Goal: Navigation & Orientation: Locate item on page

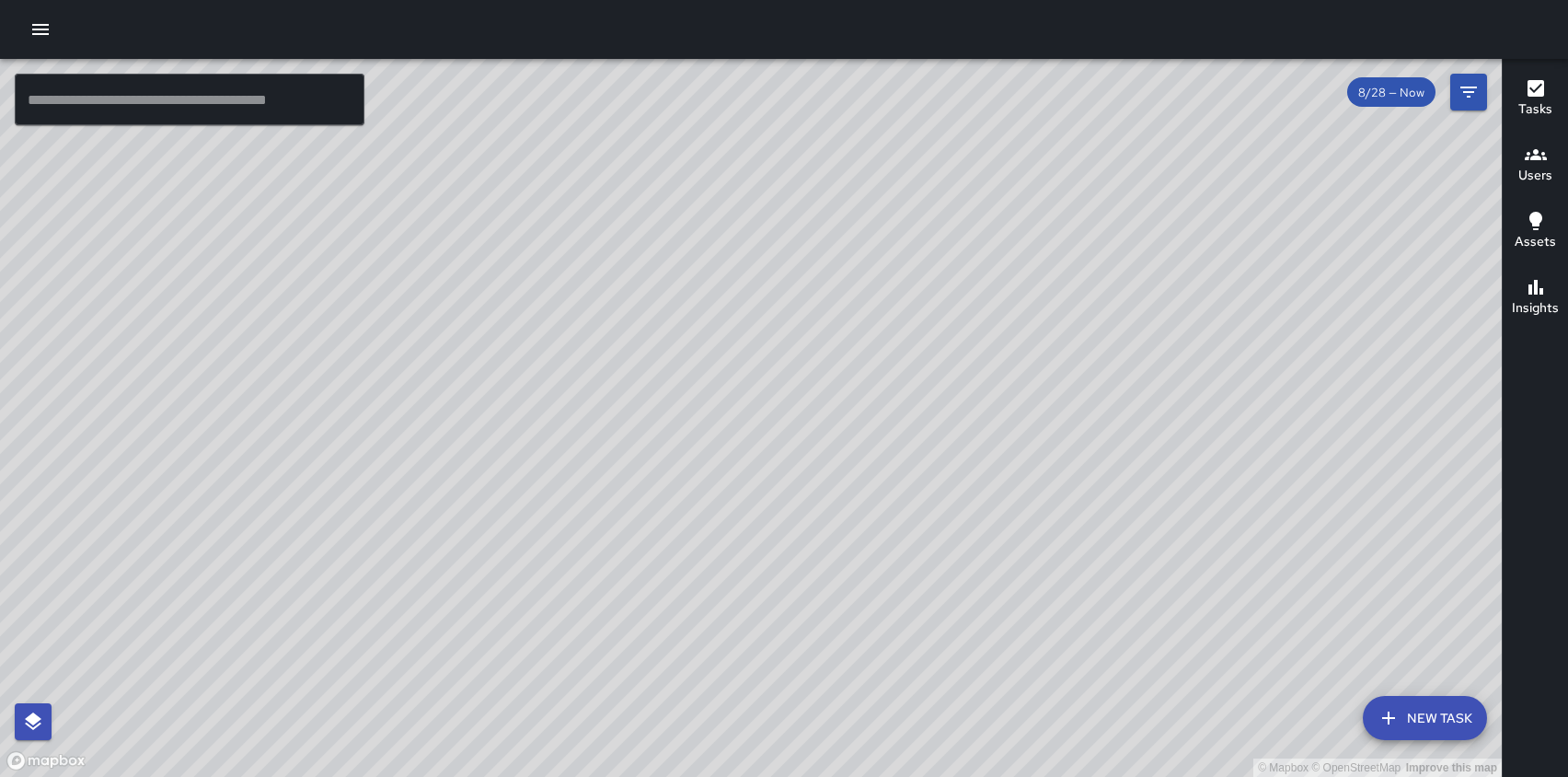
drag, startPoint x: 1111, startPoint y: 433, endPoint x: 1027, endPoint y: 85, distance: 358.0
click at [1027, 85] on div "© Mapbox © OpenStreetMap Improve this map" at bounding box center [751, 418] width 1501 height 718
drag, startPoint x: 1002, startPoint y: 507, endPoint x: 908, endPoint y: 371, distance: 165.3
click at [908, 371] on div "© Mapbox © OpenStreetMap Improve this map" at bounding box center [751, 418] width 1501 height 718
click at [1477, 97] on icon "Filters" at bounding box center [1468, 91] width 22 height 22
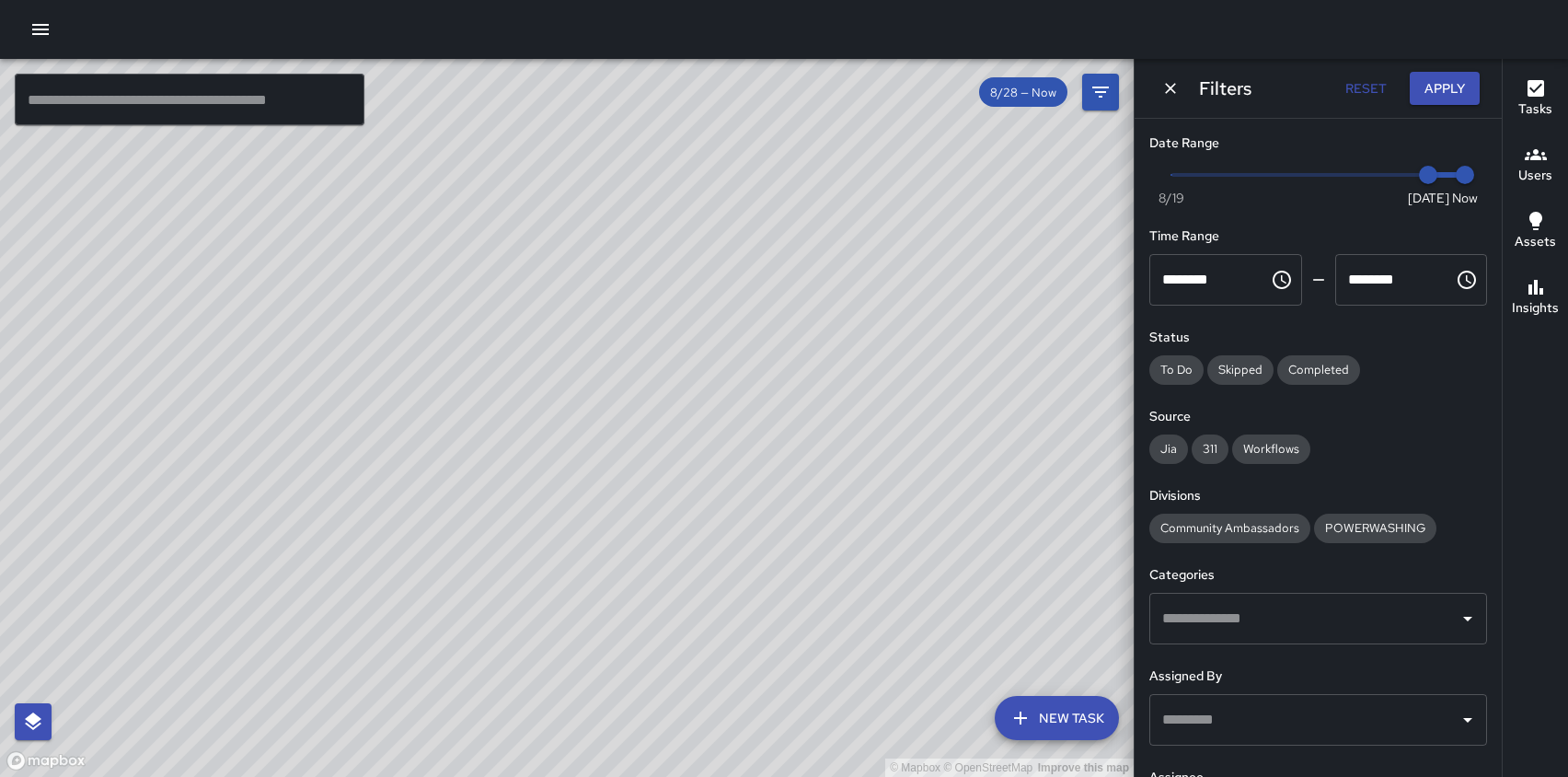
click at [32, 32] on icon "button" at bounding box center [40, 29] width 22 height 22
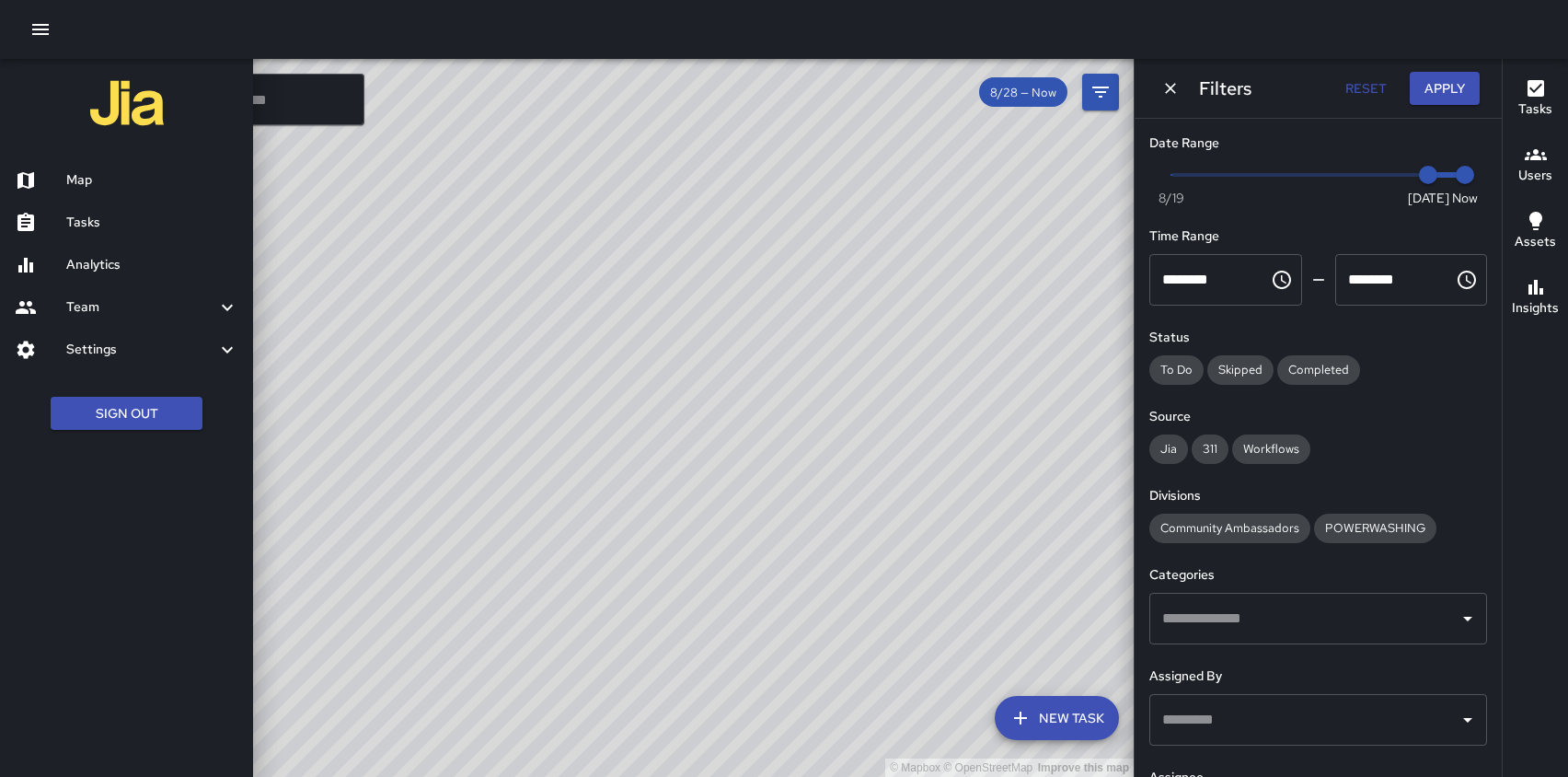
click at [685, 141] on div at bounding box center [784, 388] width 1568 height 777
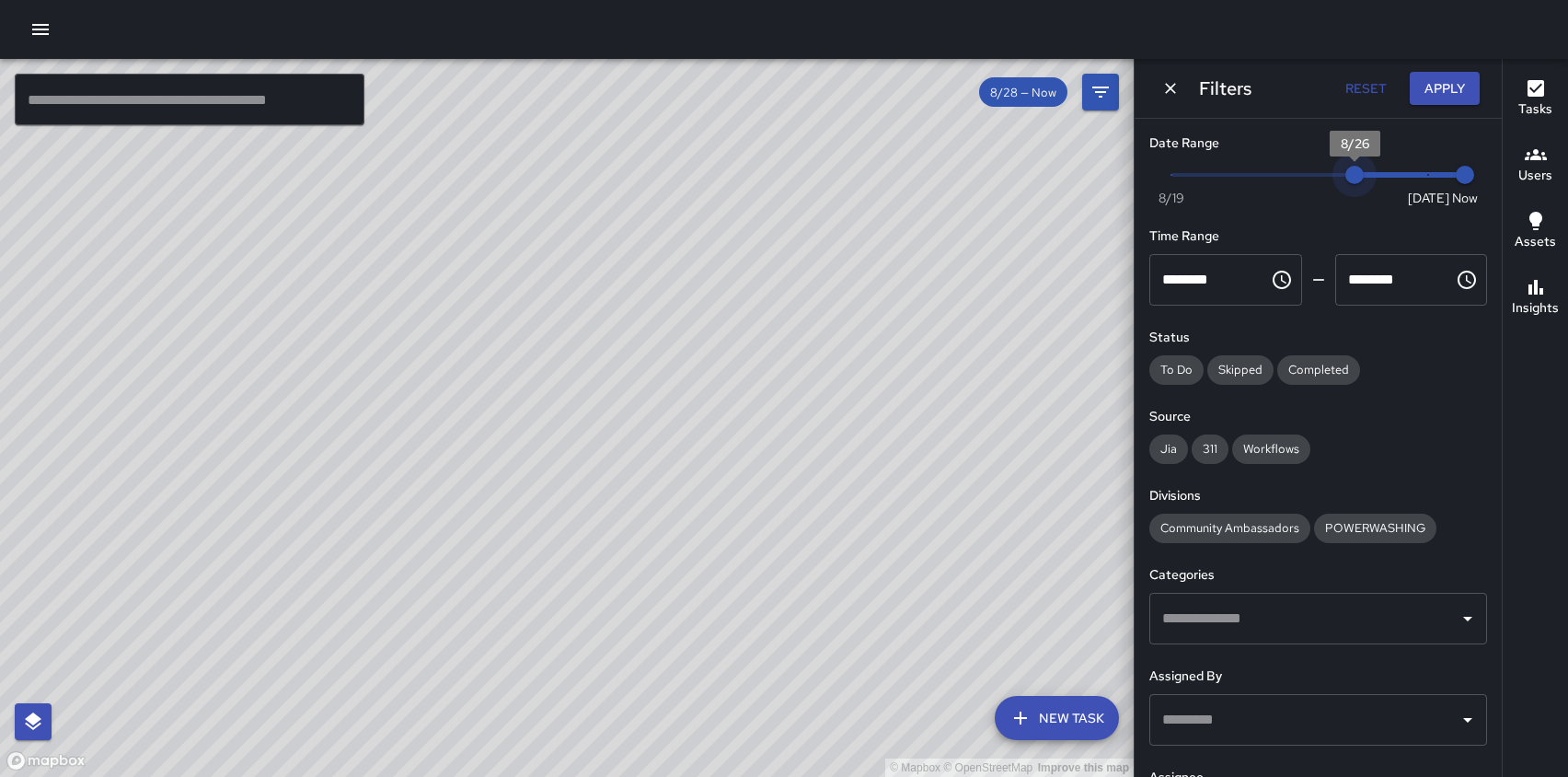
type input "*"
drag, startPoint x: 1431, startPoint y: 173, endPoint x: 1124, endPoint y: 184, distance: 307.2
click at [1124, 184] on div "© Mapbox © OpenStreetMap Improve this map ​ New Task 8/28 — Now Map Layers Task…" at bounding box center [784, 418] width 1568 height 718
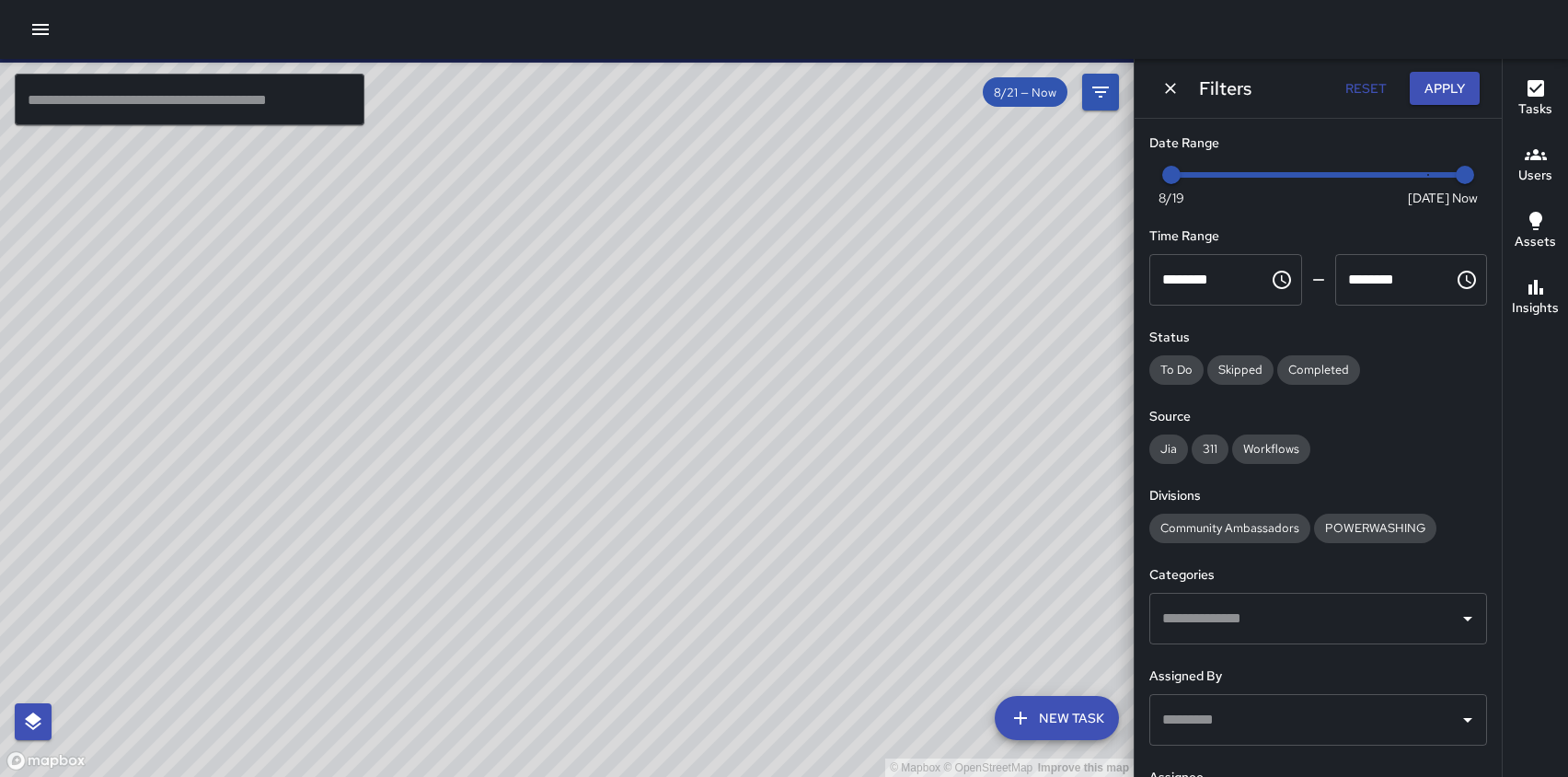
drag, startPoint x: 992, startPoint y: 243, endPoint x: 989, endPoint y: 358, distance: 115.0
click at [989, 358] on div "© Mapbox © OpenStreetMap Improve this map" at bounding box center [566, 418] width 1134 height 718
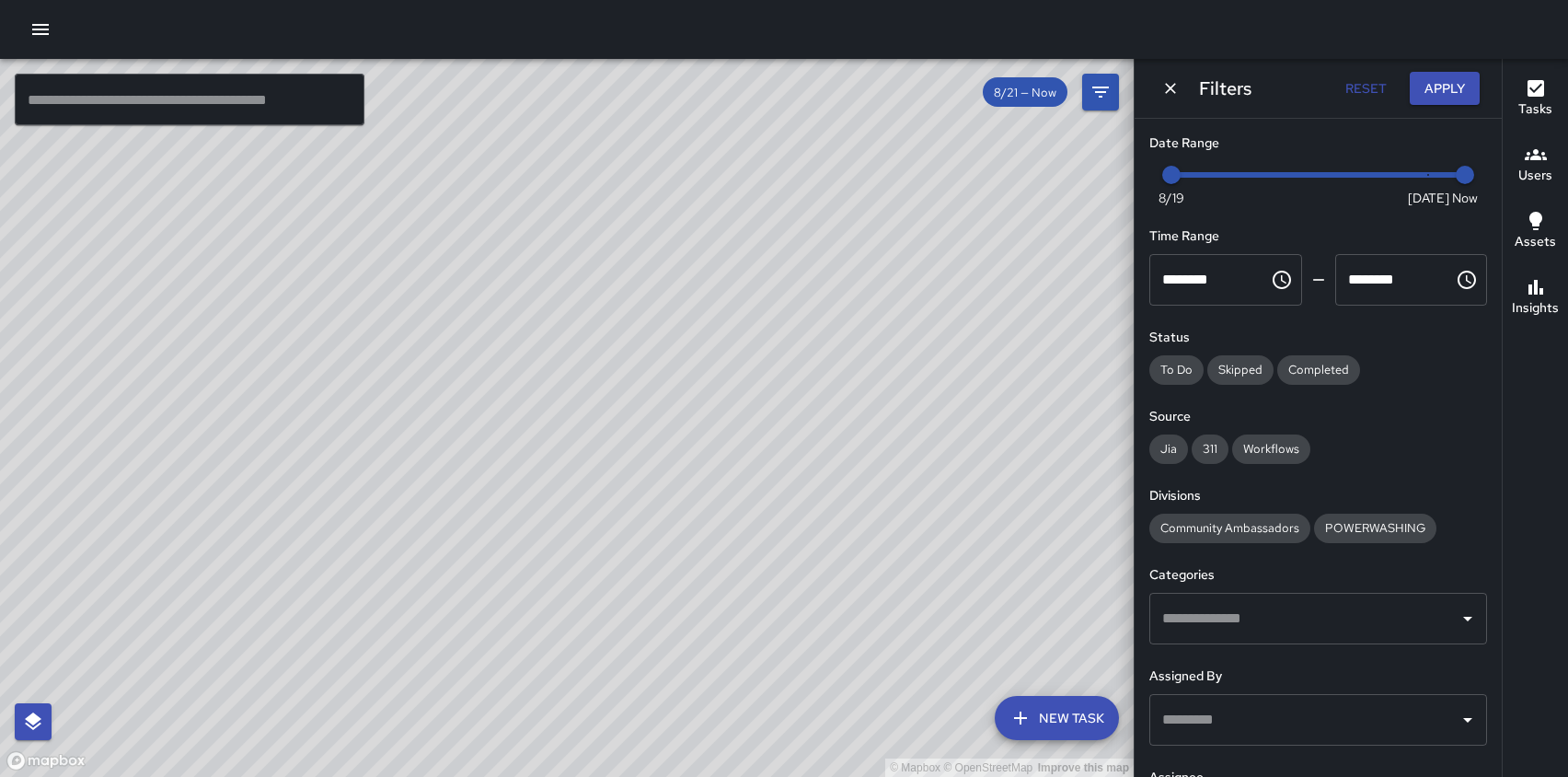
drag, startPoint x: 793, startPoint y: 275, endPoint x: 805, endPoint y: 264, distance: 16.3
click at [805, 264] on div "© Mapbox © OpenStreetMap Improve this map" at bounding box center [566, 418] width 1134 height 718
drag, startPoint x: 799, startPoint y: 359, endPoint x: 784, endPoint y: 489, distance: 130.9
click at [784, 490] on div "© Mapbox © OpenStreetMap Improve this map" at bounding box center [566, 418] width 1134 height 718
drag, startPoint x: 851, startPoint y: 479, endPoint x: 822, endPoint y: 437, distance: 51.0
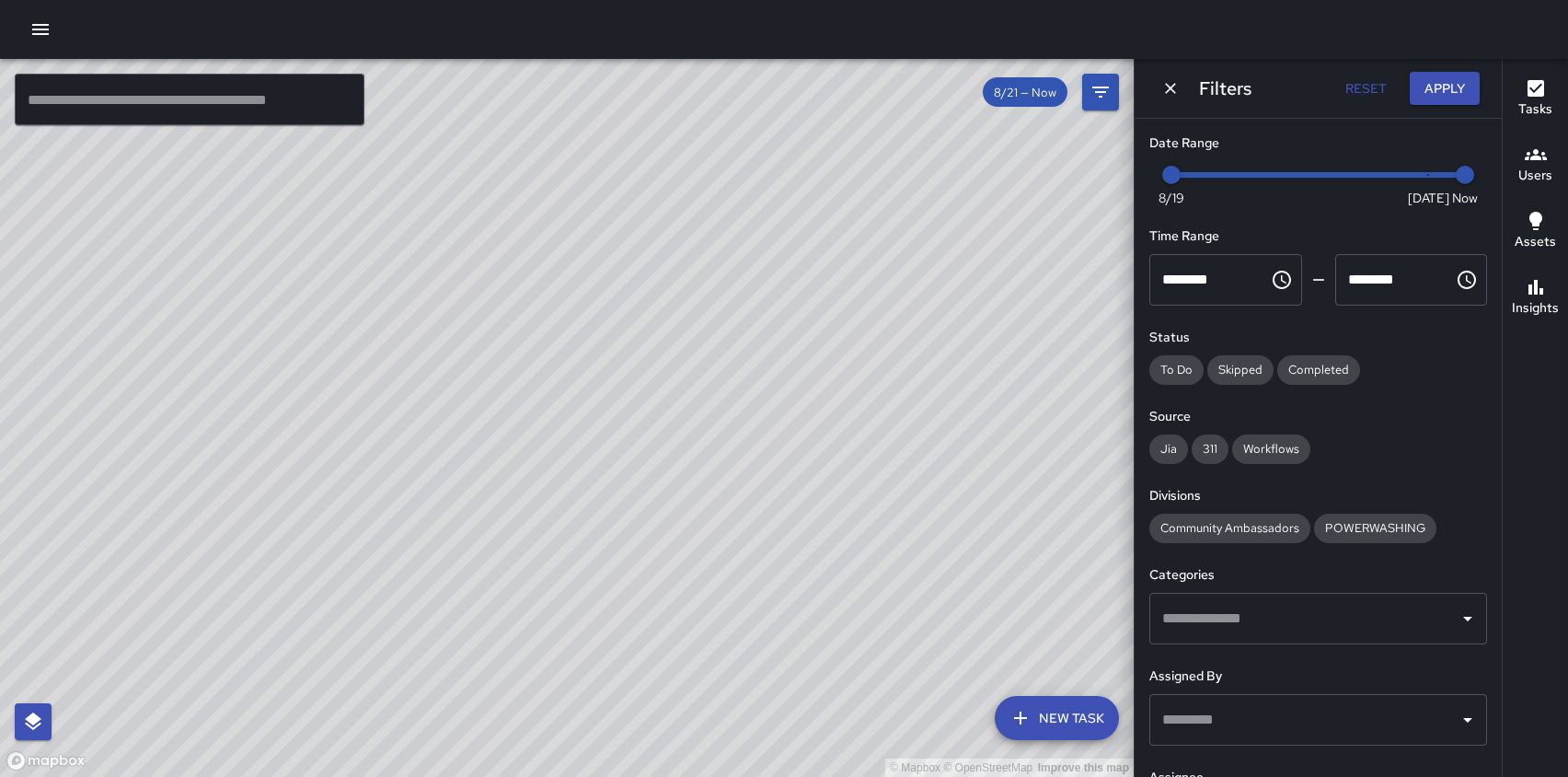
click at [822, 437] on div "© Mapbox © OpenStreetMap Improve this map" at bounding box center [566, 418] width 1134 height 718
click at [1533, 289] on icon "button" at bounding box center [1535, 286] width 15 height 15
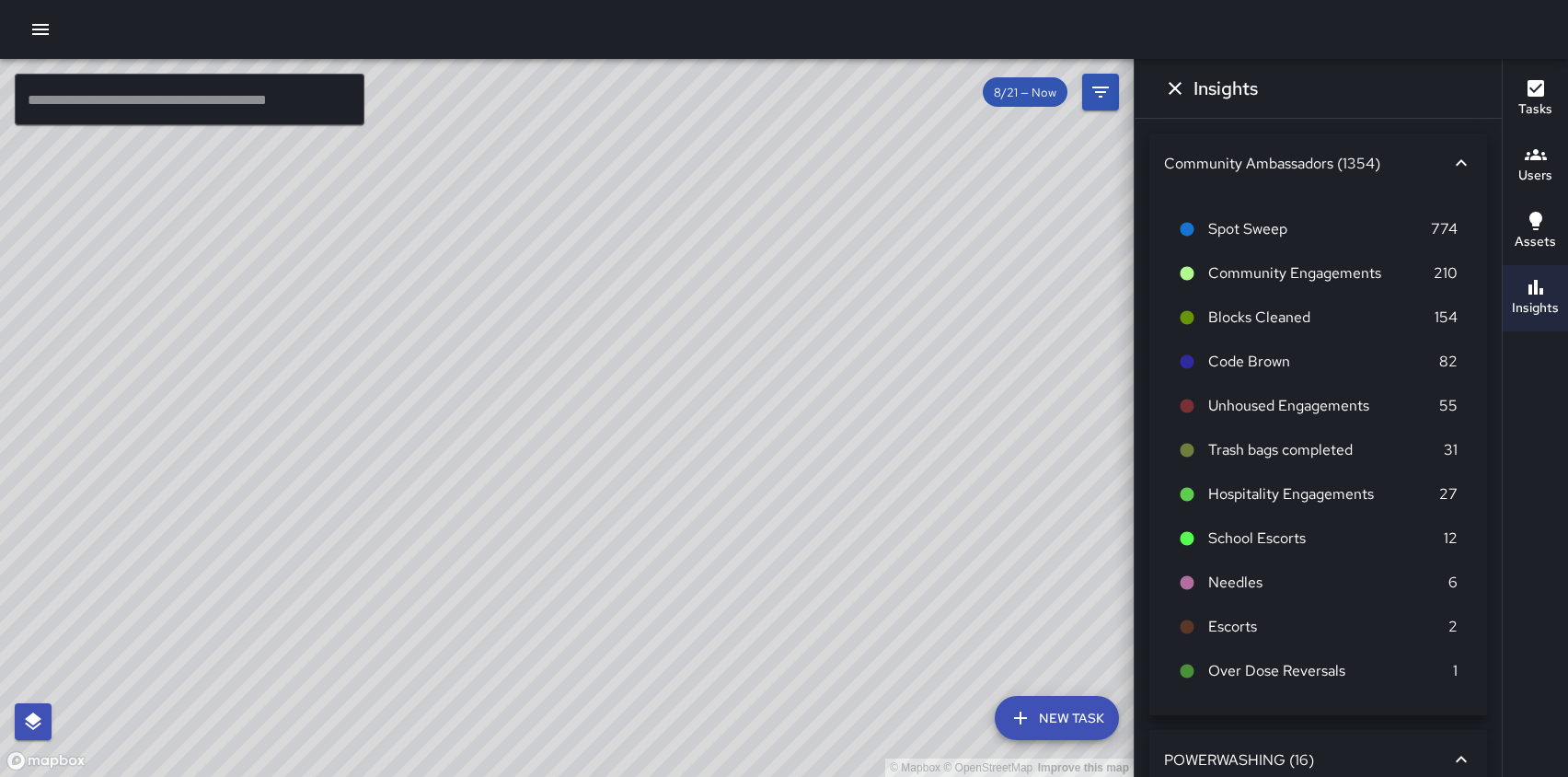
click at [891, 400] on div "© Mapbox © OpenStreetMap Improve this map BA [PERSON_NAME] Ambassador Tasks 96 …" at bounding box center [566, 418] width 1134 height 718
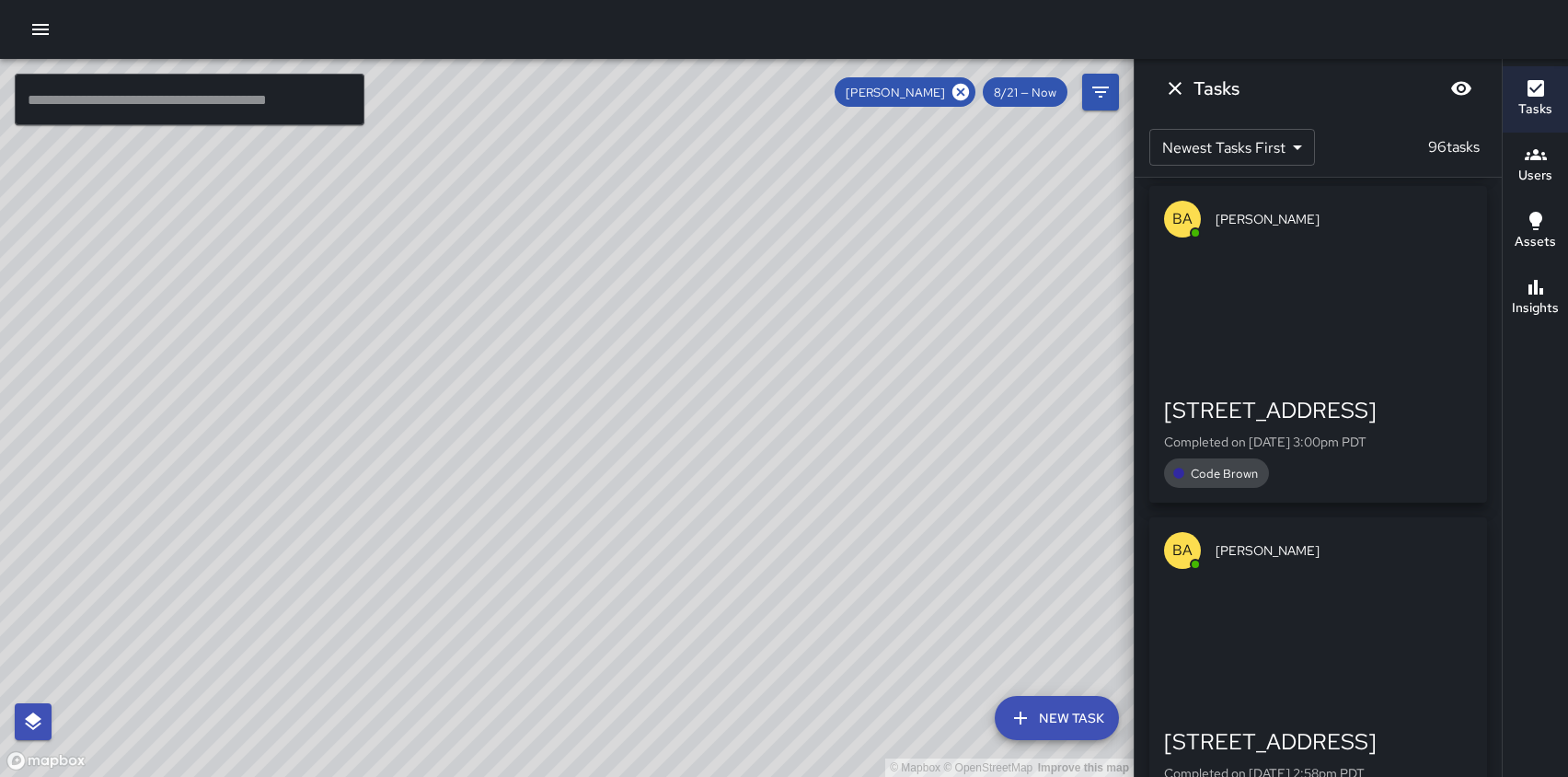
scroll to position [2356, 0]
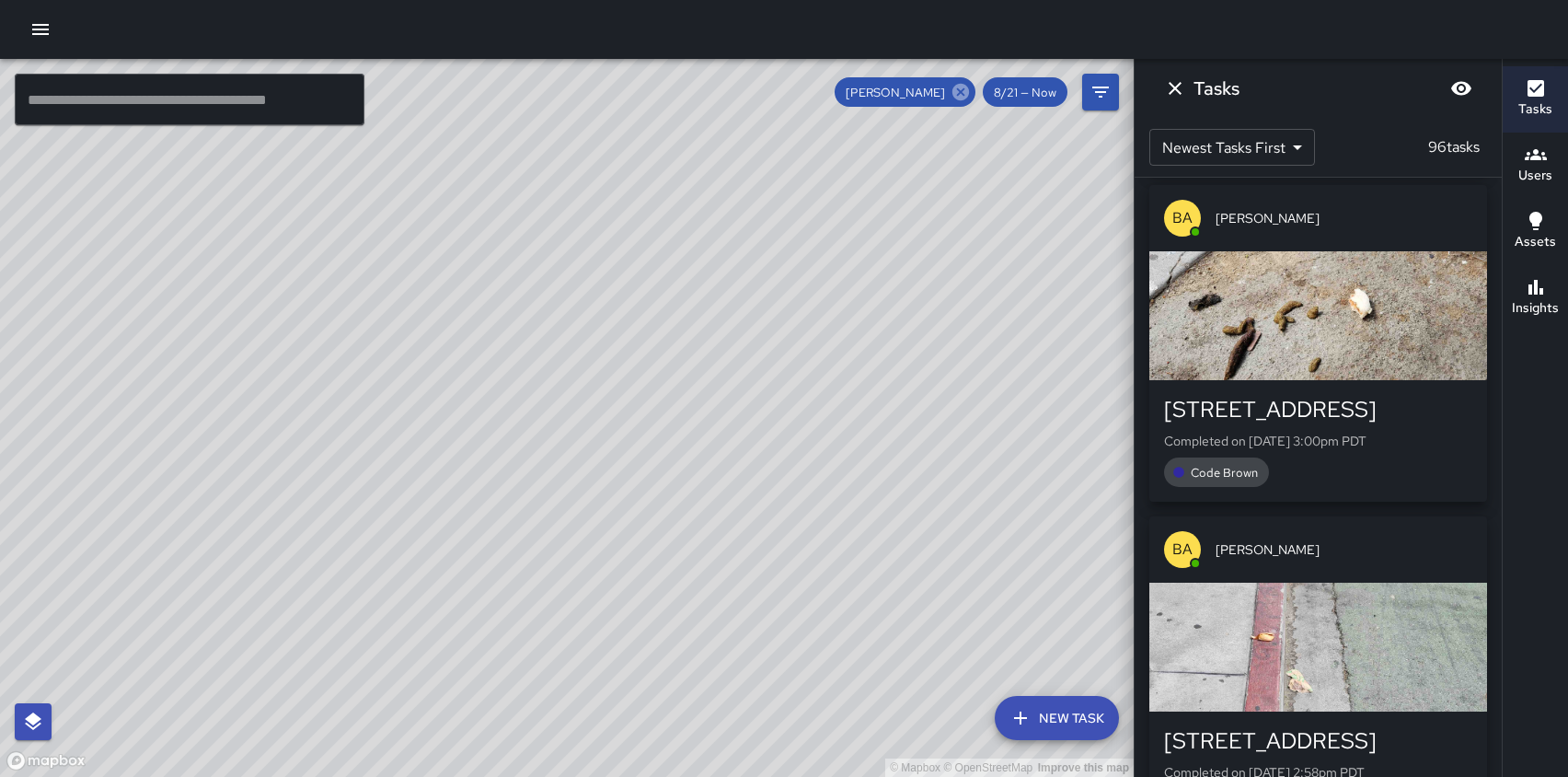
click at [960, 89] on icon at bounding box center [960, 91] width 20 height 20
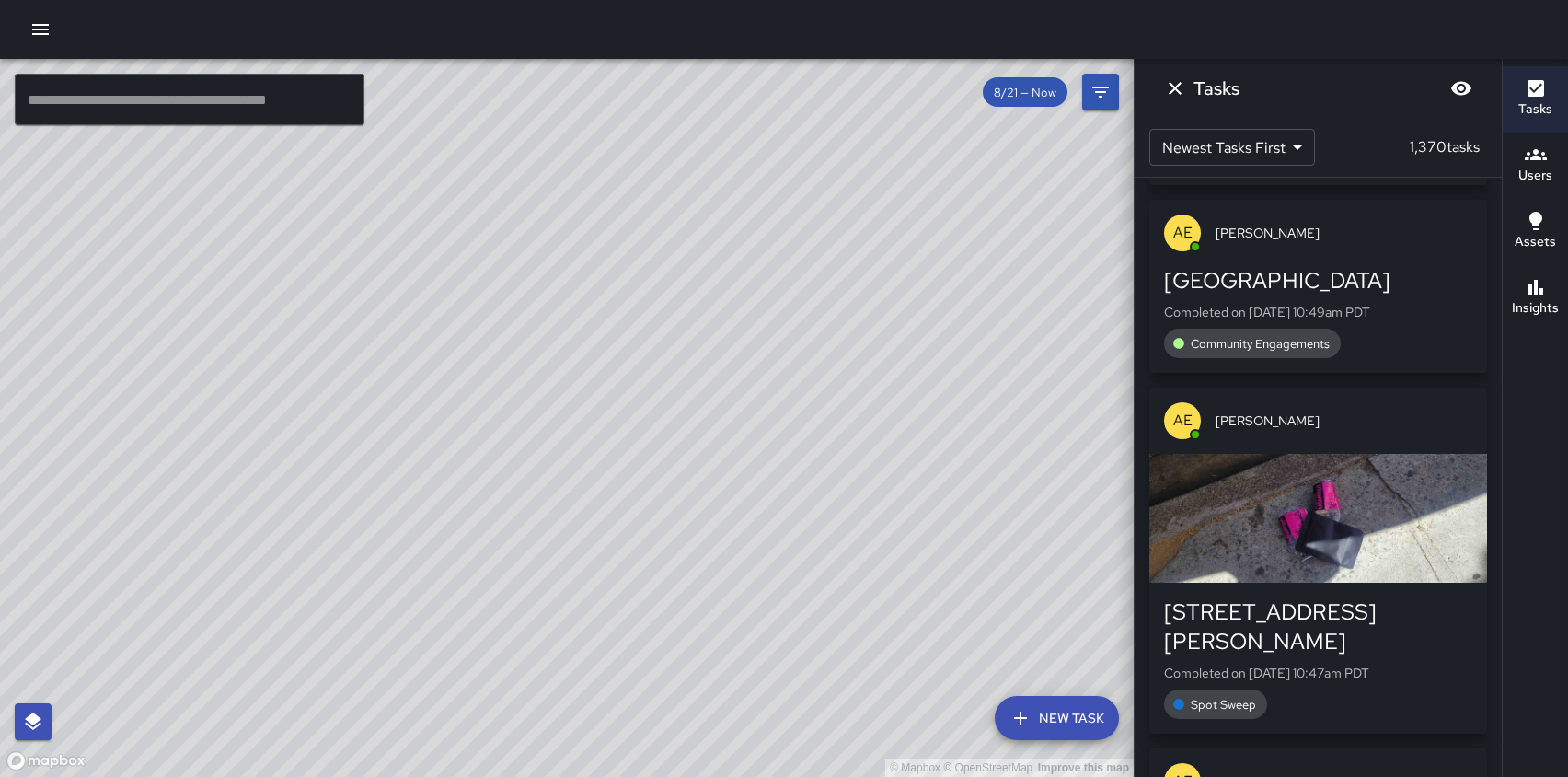
click at [1534, 282] on icon "button" at bounding box center [1535, 286] width 15 height 15
